Goal: Information Seeking & Learning: Learn about a topic

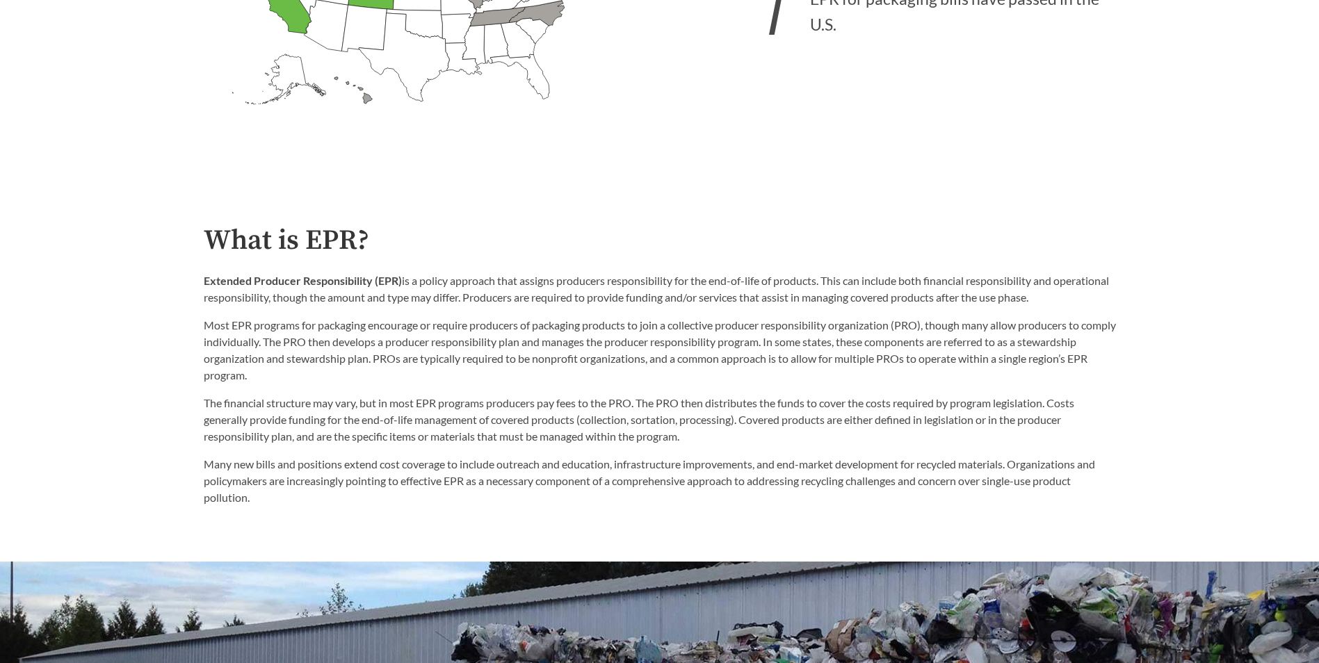
scroll to position [667, 0]
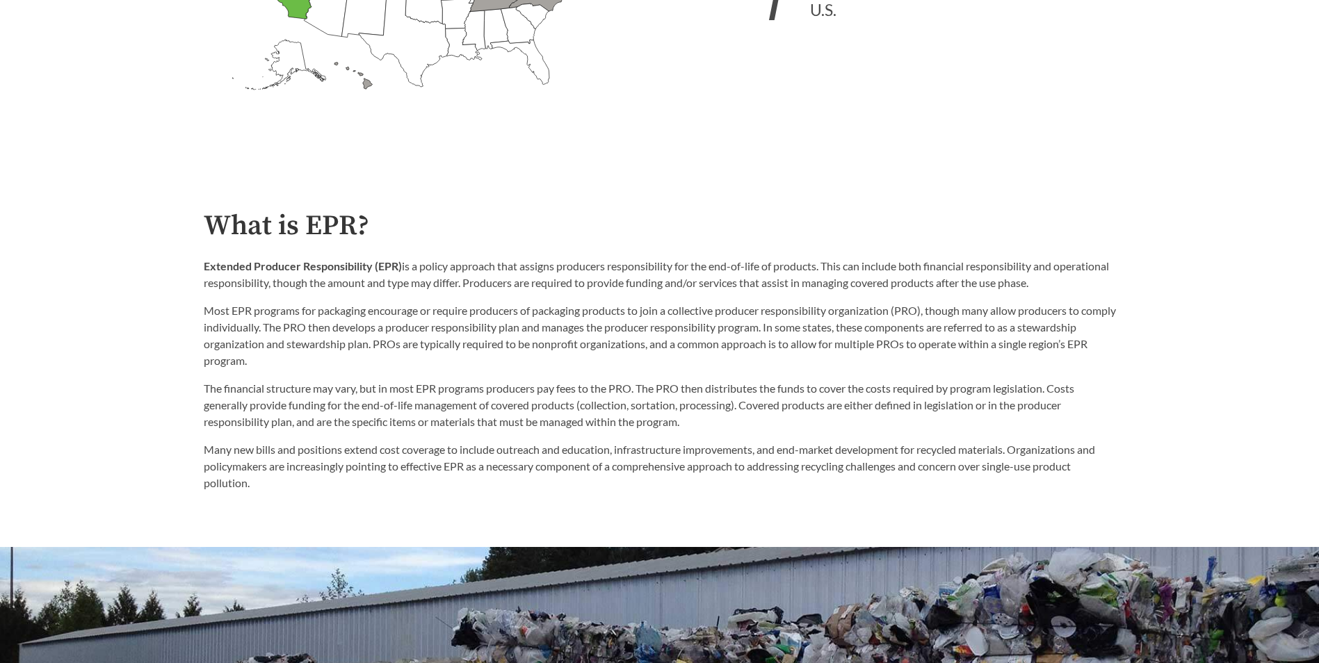
drag, startPoint x: 1191, startPoint y: 563, endPoint x: 1191, endPoint y: 597, distance: 34.1
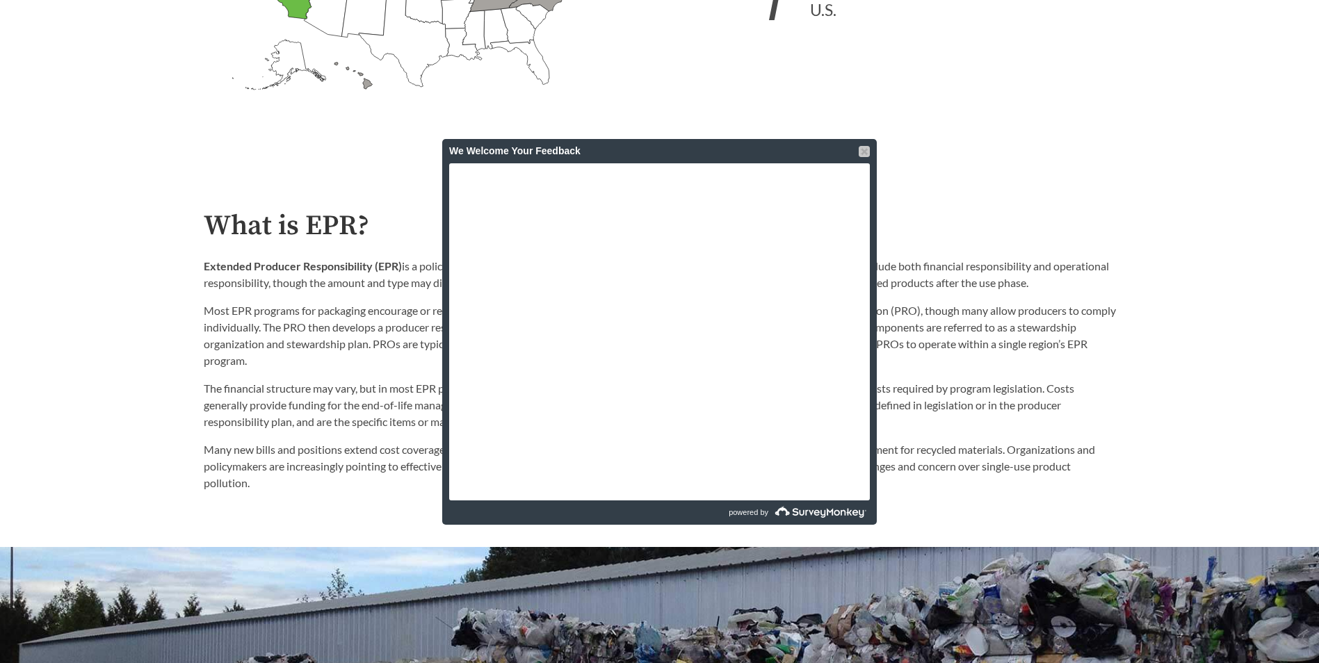
click at [865, 155] on div at bounding box center [864, 151] width 11 height 11
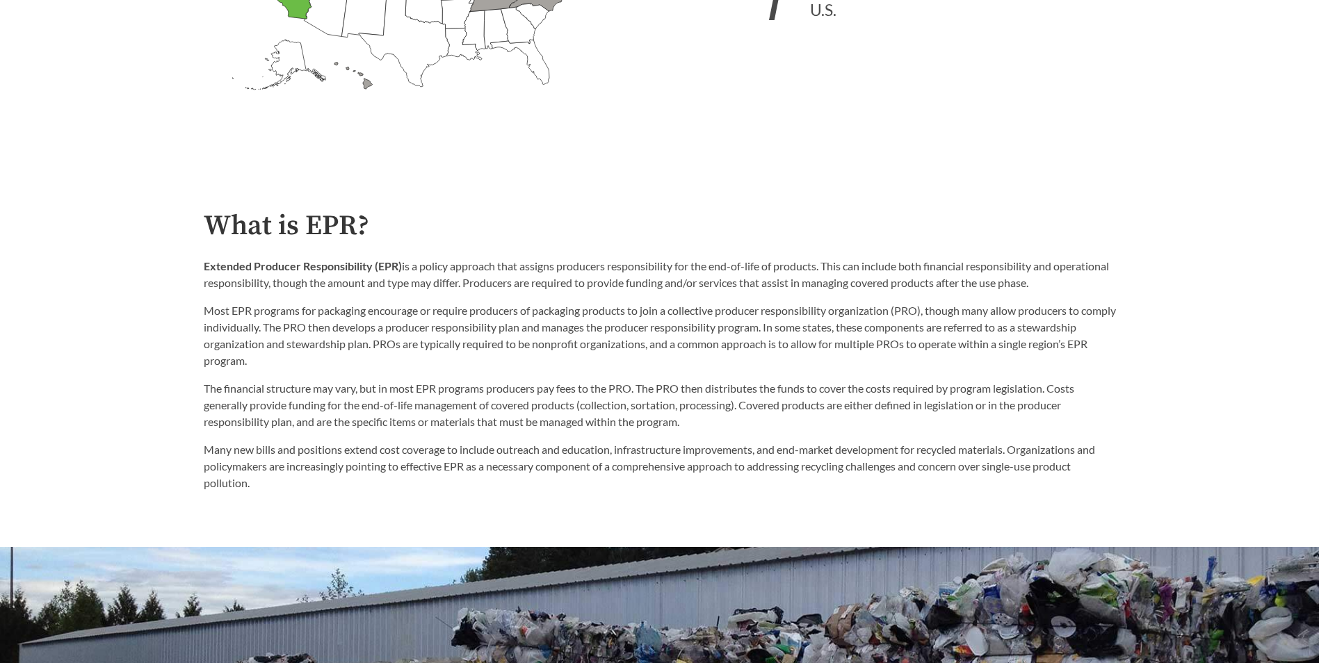
click at [202, 263] on div "What is EPR? Extended Producer Responsibility (EPR) is a policy approach that a…" at bounding box center [660, 351] width 934 height 281
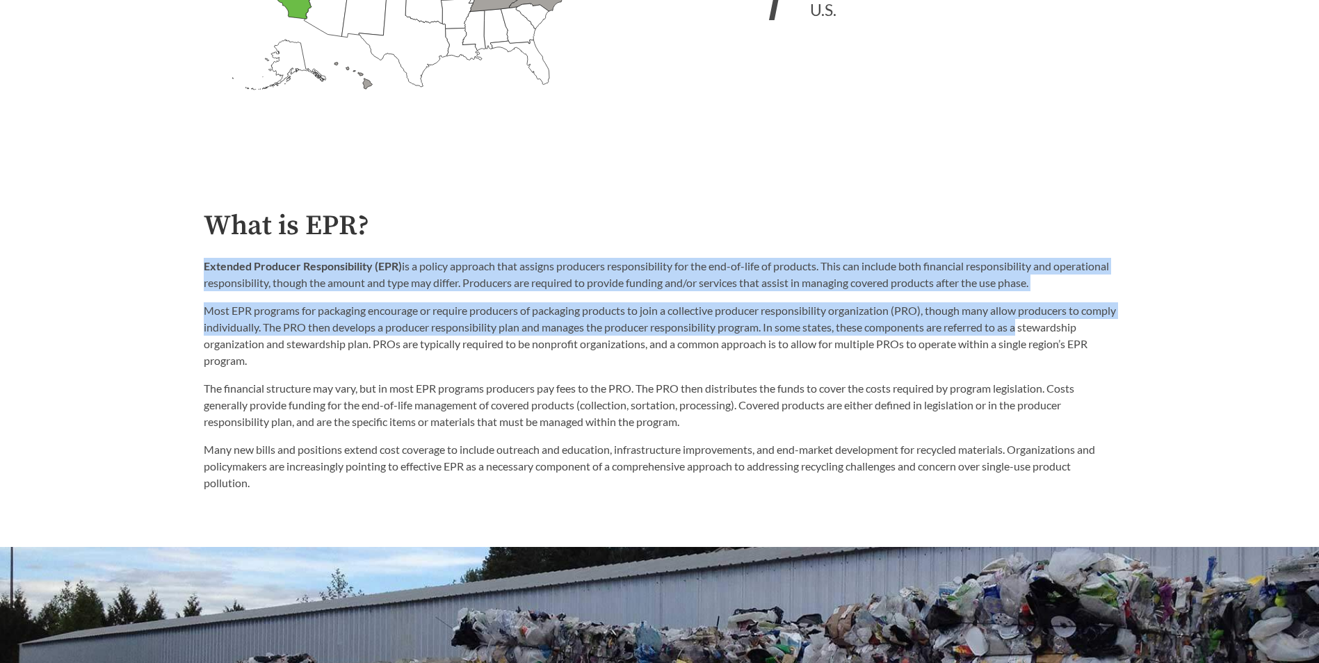
drag, startPoint x: 206, startPoint y: 266, endPoint x: 1088, endPoint y: 323, distance: 883.3
click at [1088, 323] on div "Extended Producer Responsibility (EPR) is a policy approach that assigns produc…" at bounding box center [660, 313] width 912 height 111
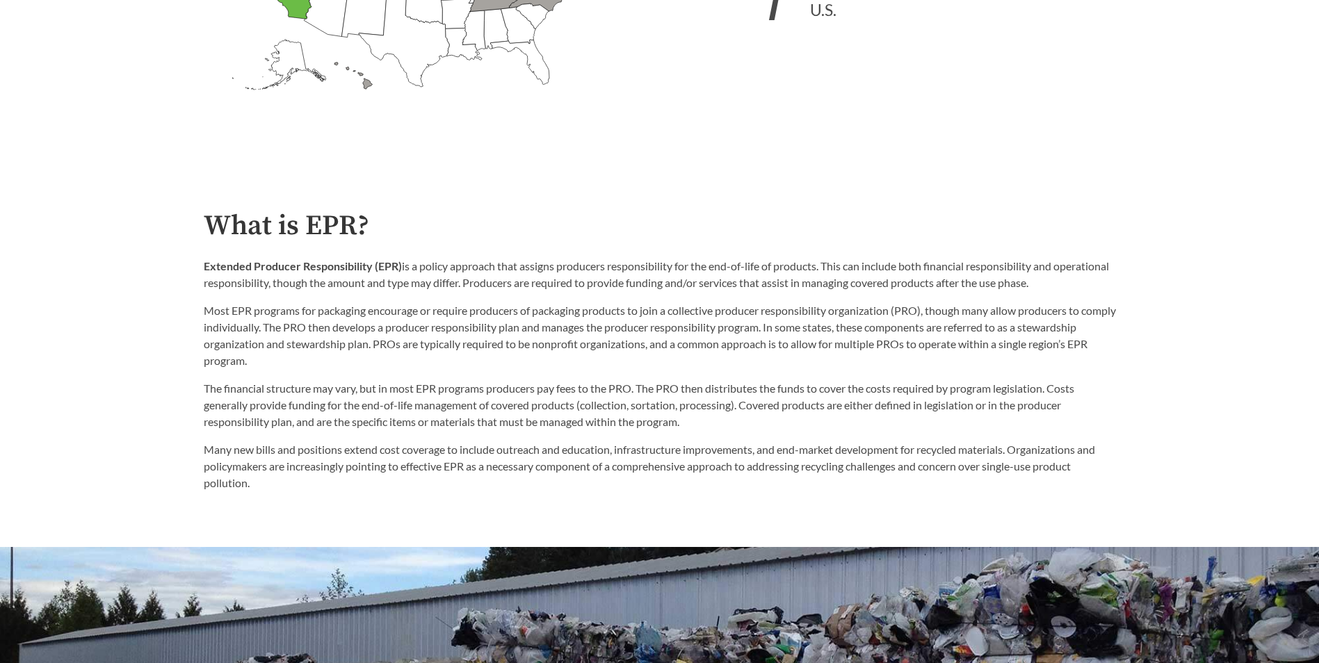
drag, startPoint x: 1088, startPoint y: 323, endPoint x: 1088, endPoint y: 355, distance: 32.7
click at [1088, 355] on p "Most EPR programs for packaging encourage or require producers of packaging pro…" at bounding box center [660, 335] width 912 height 67
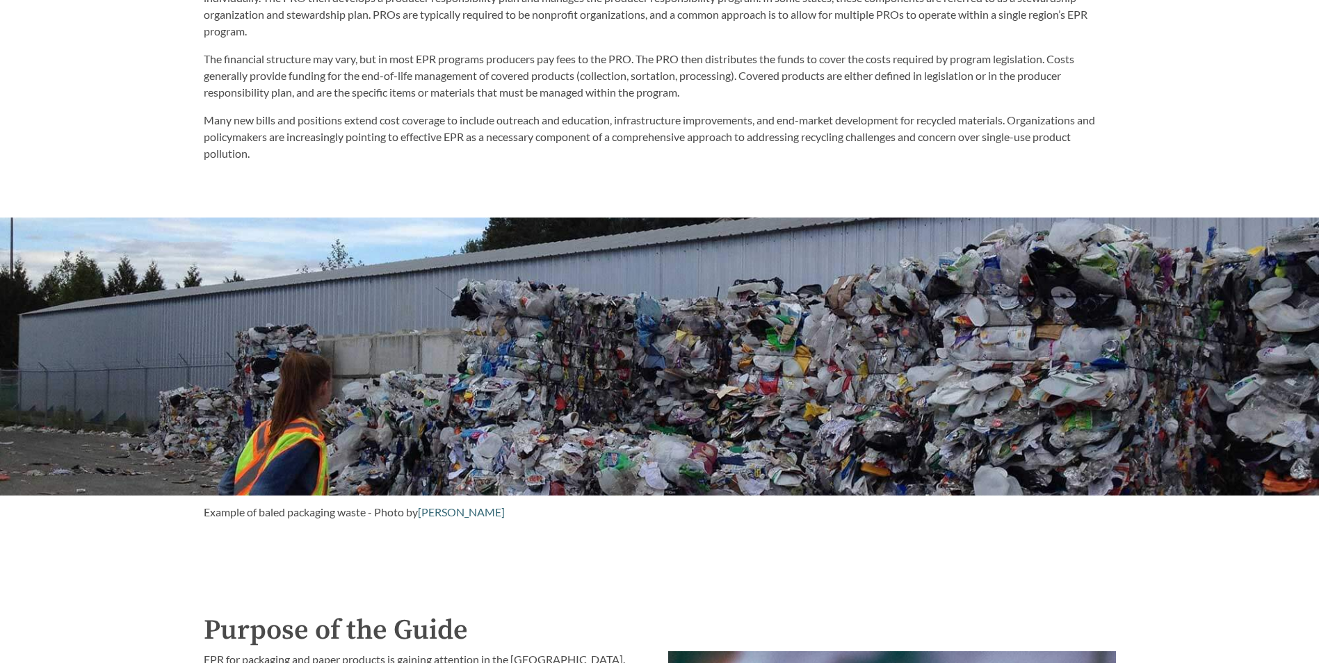
drag, startPoint x: 1235, startPoint y: 396, endPoint x: 1237, endPoint y: 468, distance: 71.7
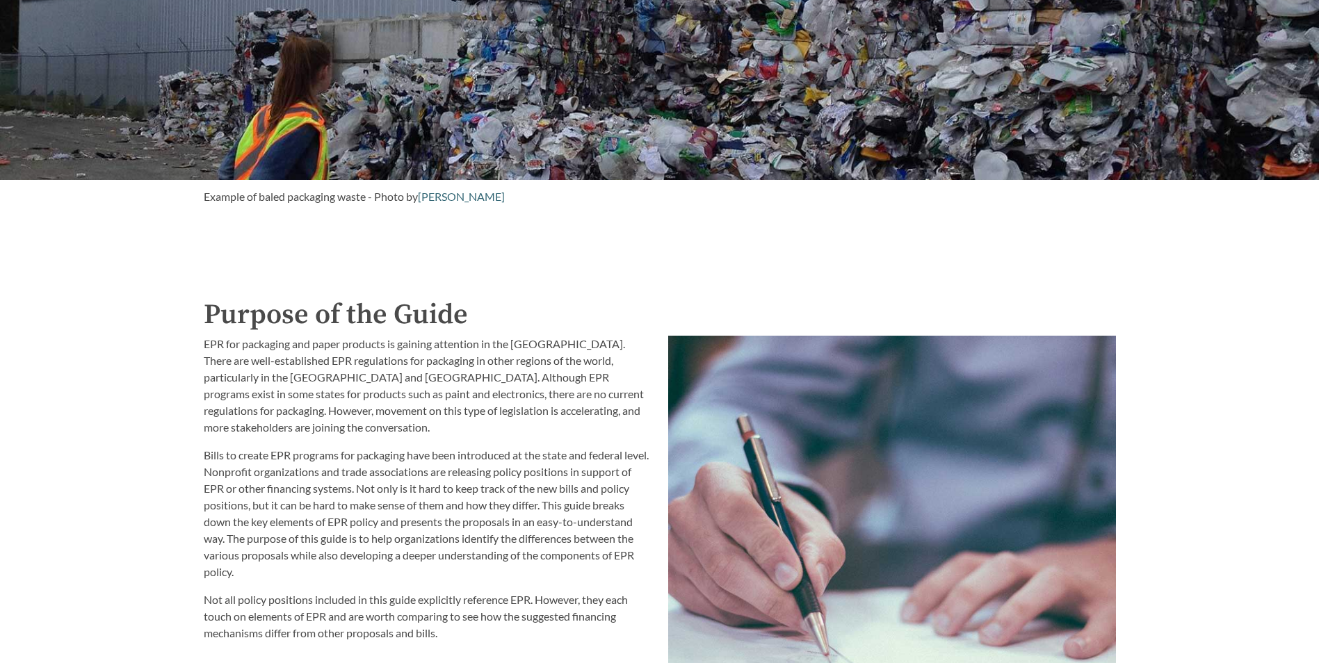
scroll to position [1373, 0]
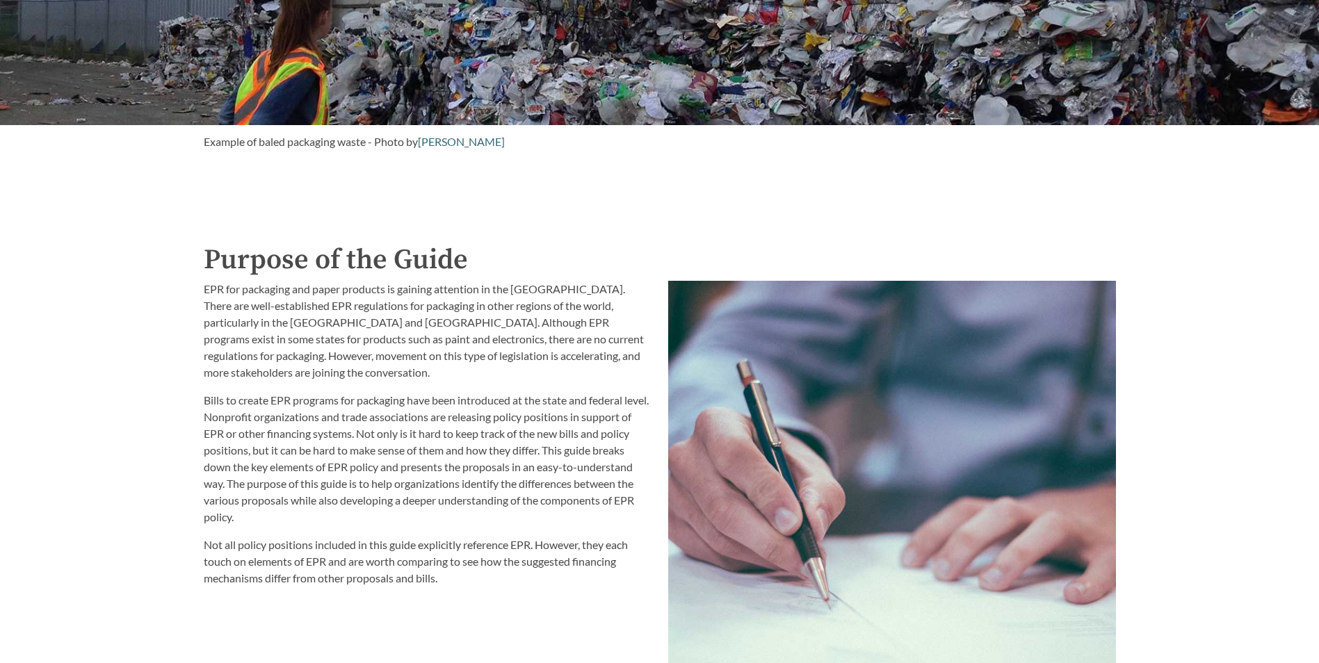
drag, startPoint x: 1233, startPoint y: 421, endPoint x: 1228, endPoint y: 471, distance: 50.2
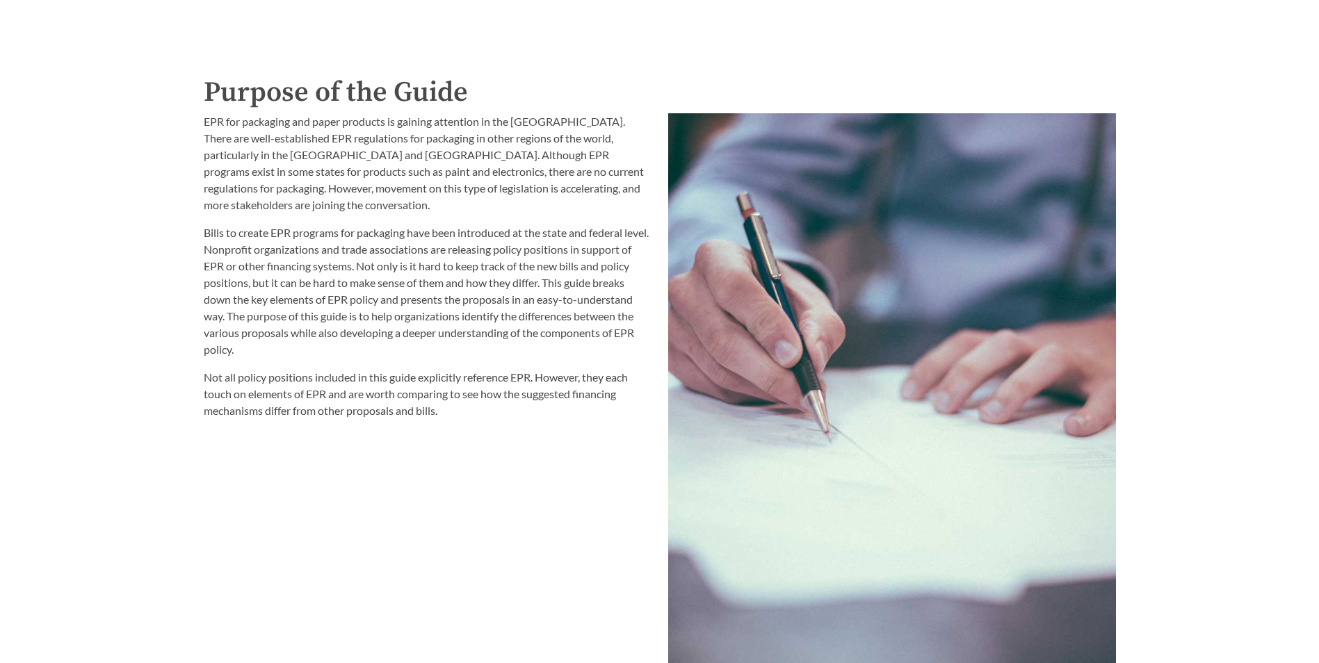
drag, startPoint x: 1149, startPoint y: 488, endPoint x: 1147, endPoint y: 510, distance: 22.3
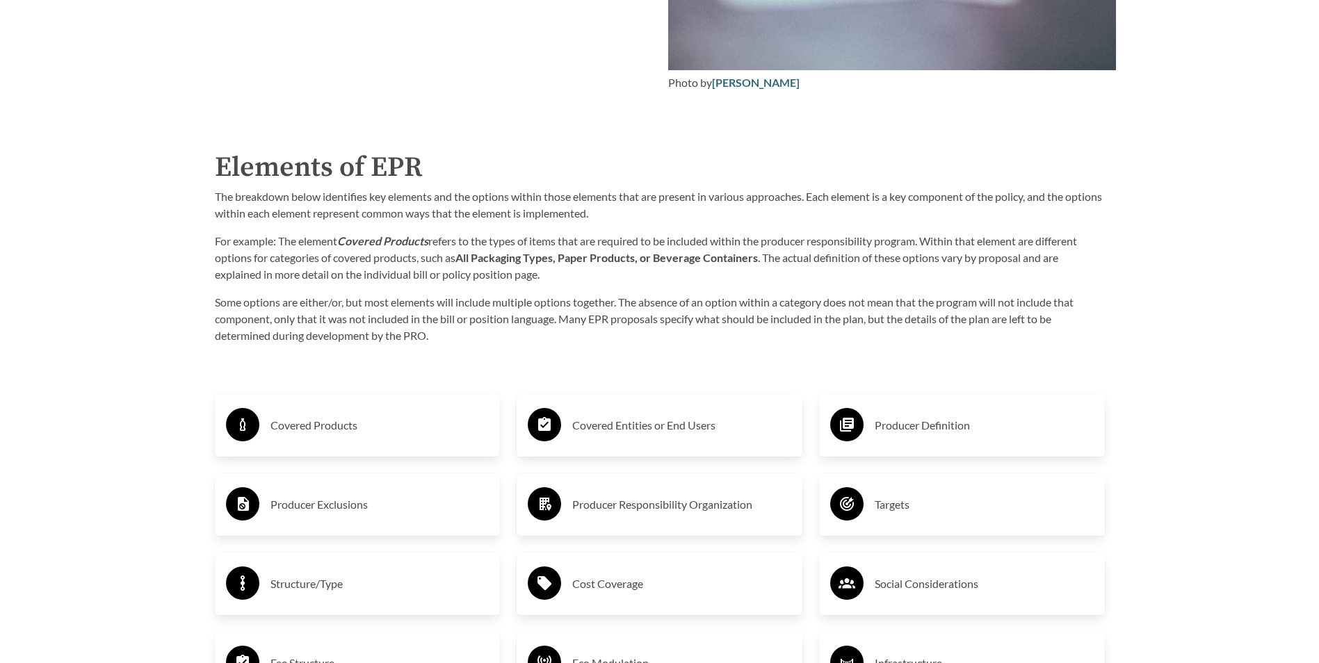
drag, startPoint x: 1163, startPoint y: 434, endPoint x: 1152, endPoint y: 512, distance: 78.0
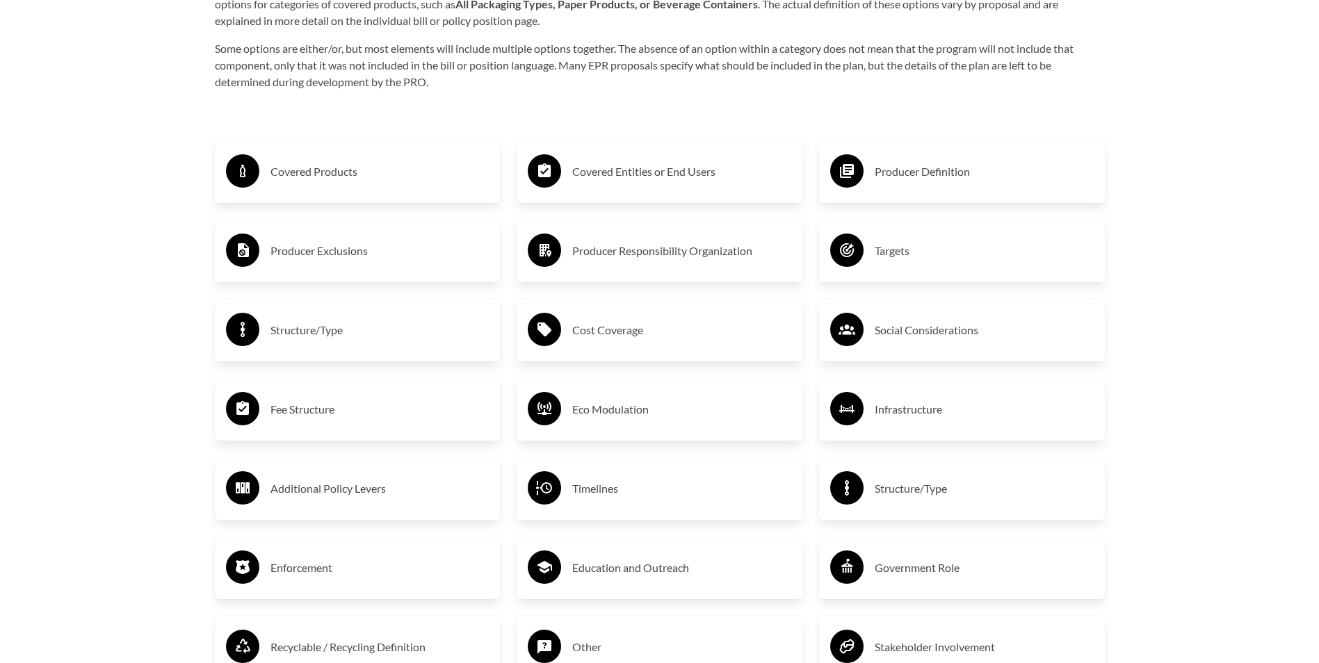
drag, startPoint x: 1192, startPoint y: 447, endPoint x: 1194, endPoint y: 485, distance: 37.6
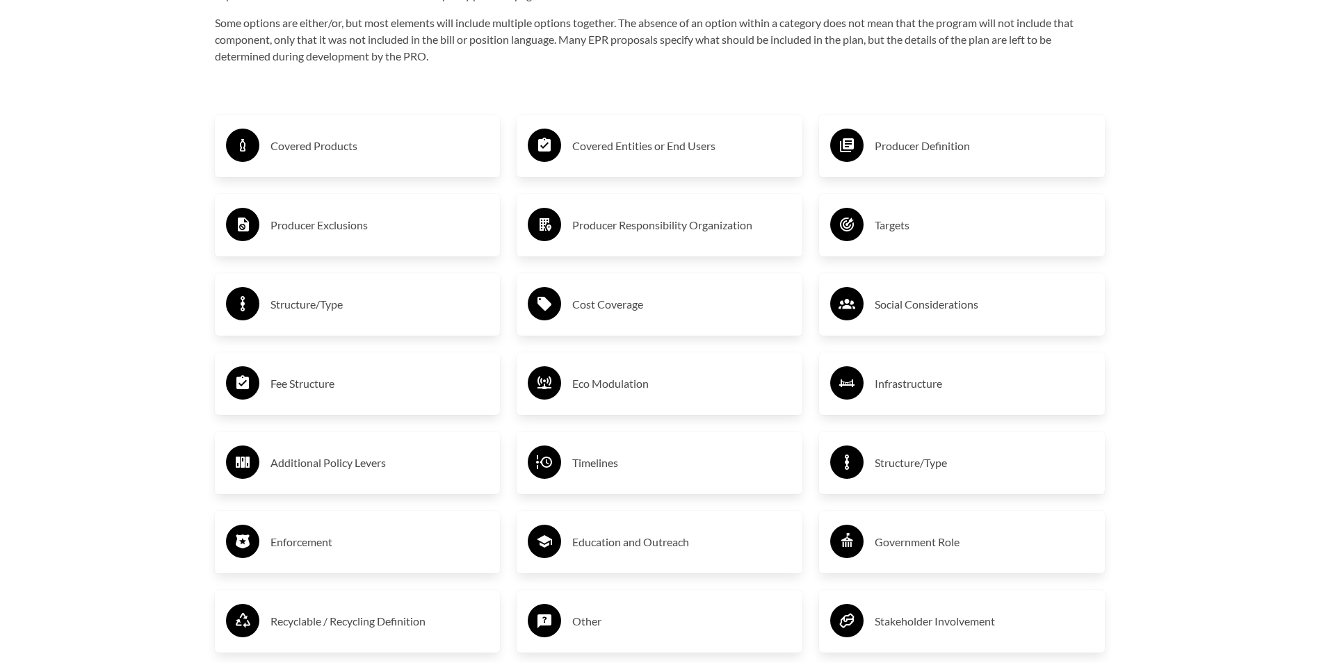
scroll to position [2414, 0]
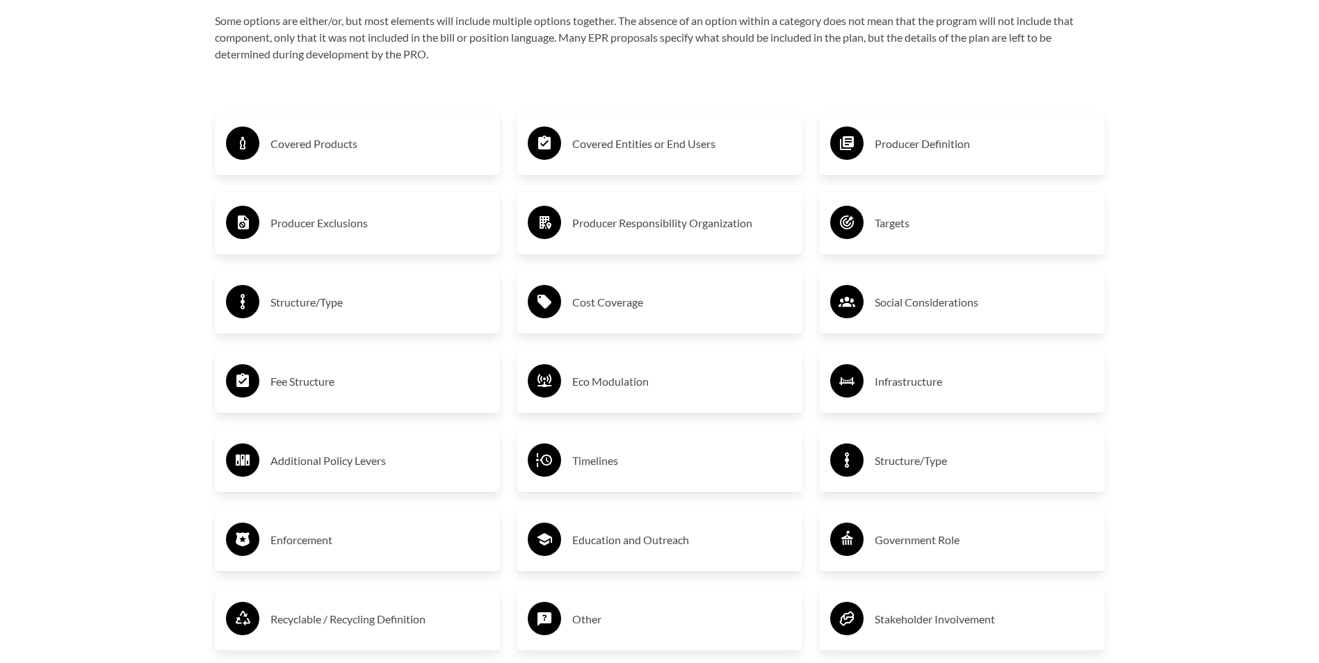
click at [261, 139] on div "Covered Products" at bounding box center [357, 144] width 263 height 40
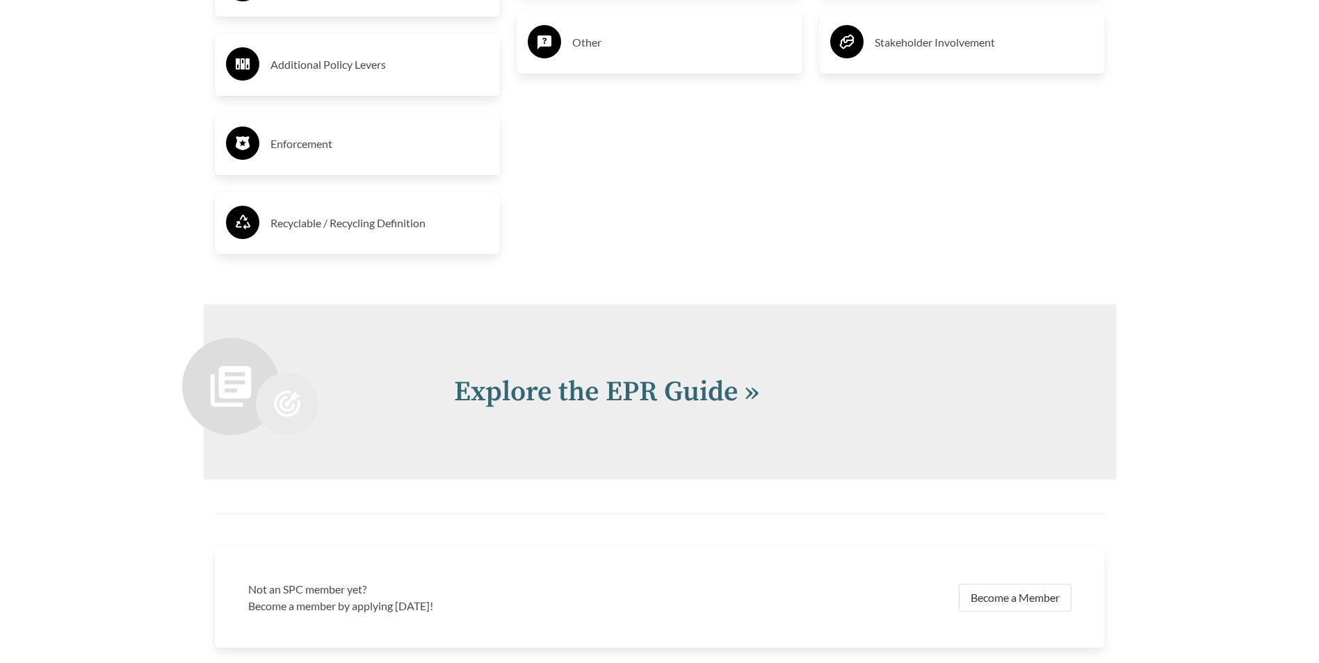
scroll to position [3218, 0]
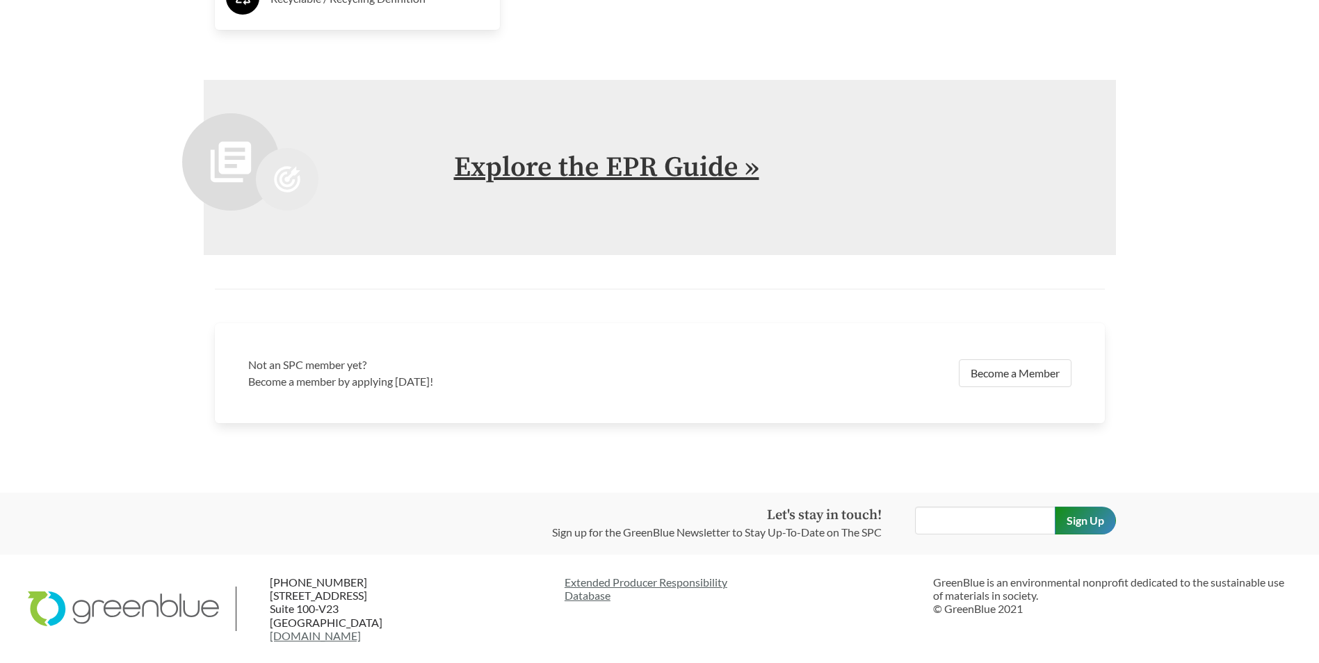
click at [656, 174] on link "Explore the EPR Guide »" at bounding box center [606, 167] width 305 height 35
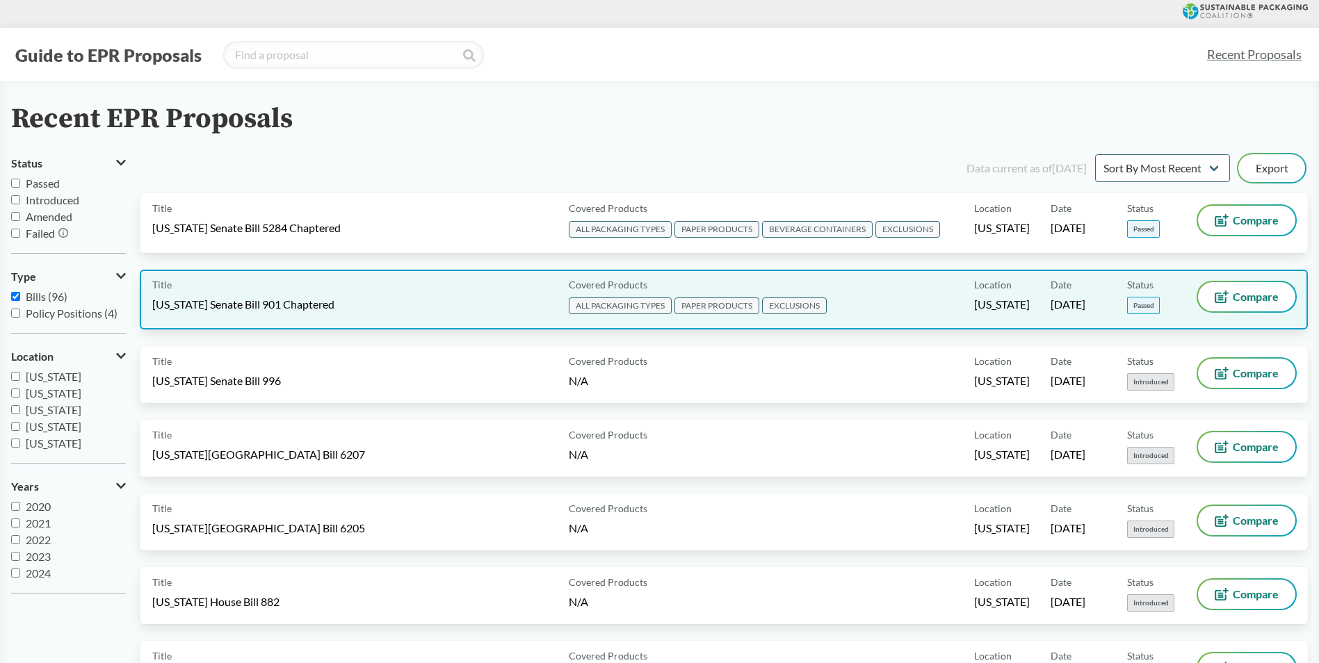
click at [818, 309] on span "EXCLUSIONS" at bounding box center [794, 306] width 65 height 17
